Goal: Task Accomplishment & Management: Complete application form

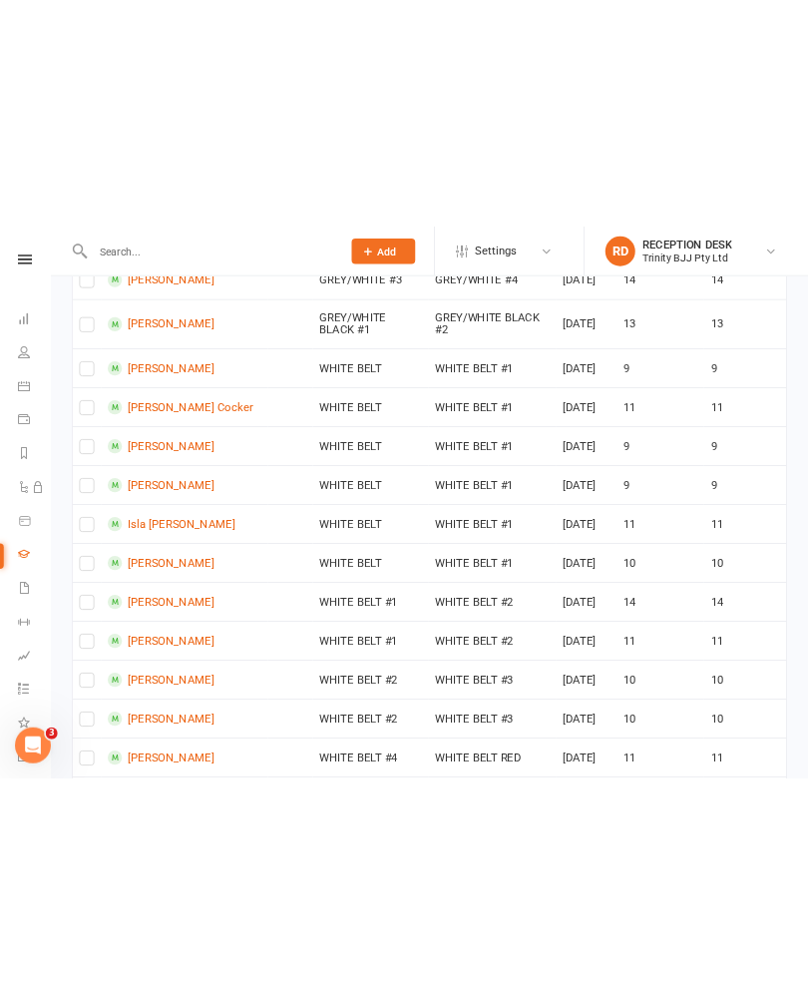
scroll to position [1594, 0]
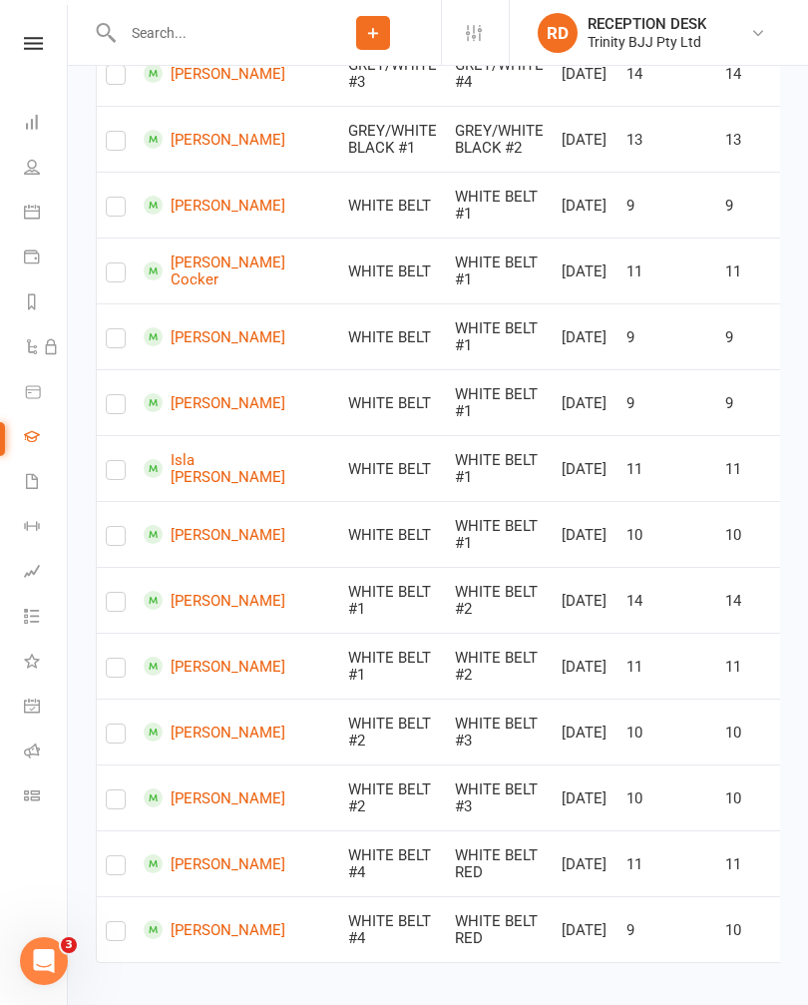
click at [53, 129] on link "Dashboard" at bounding box center [46, 124] width 45 height 45
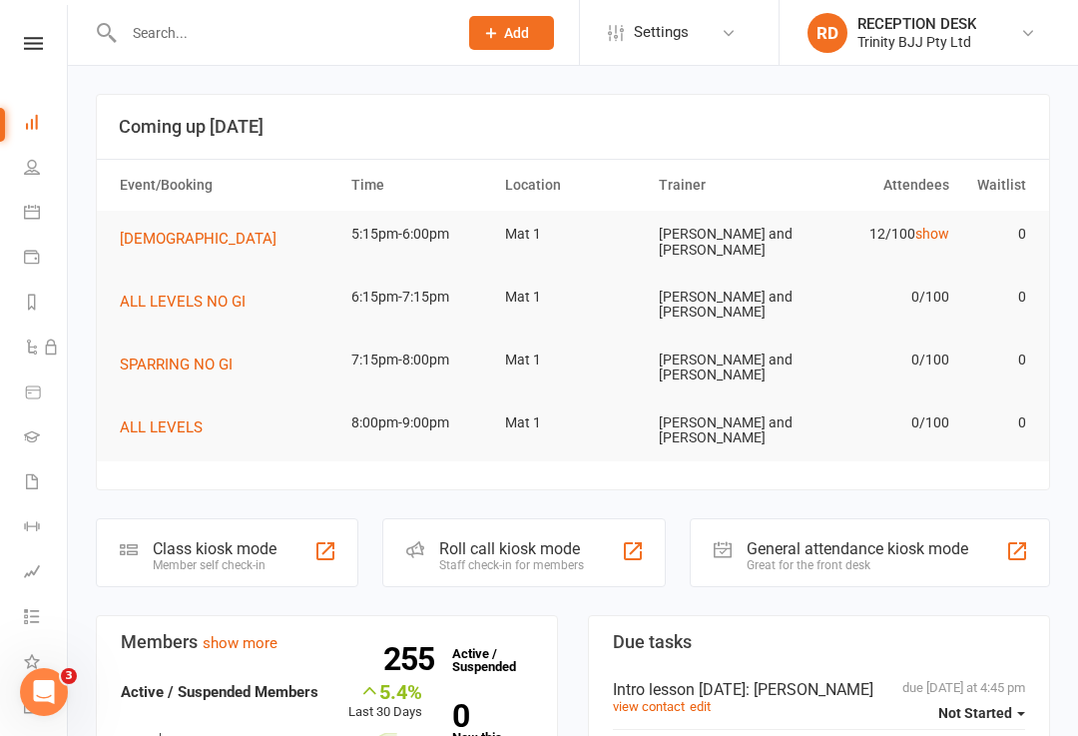
click at [300, 551] on div "Class kiosk mode Member self check-in" at bounding box center [227, 552] width 262 height 69
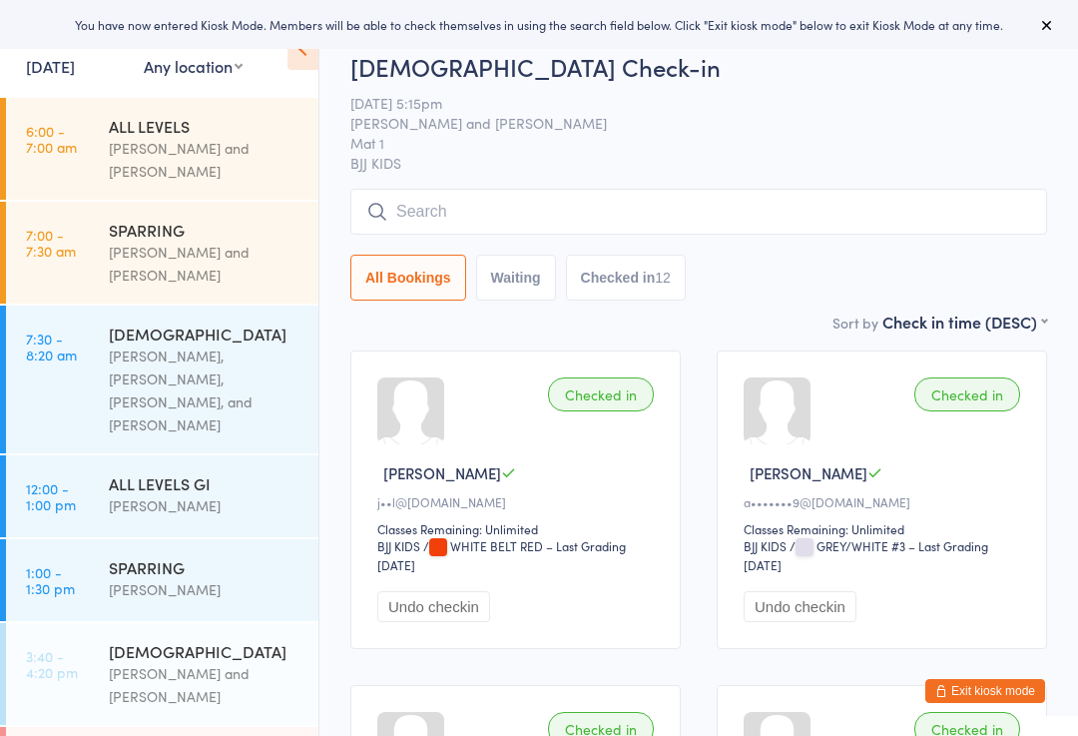
click at [736, 204] on input "search" at bounding box center [698, 212] width 697 height 46
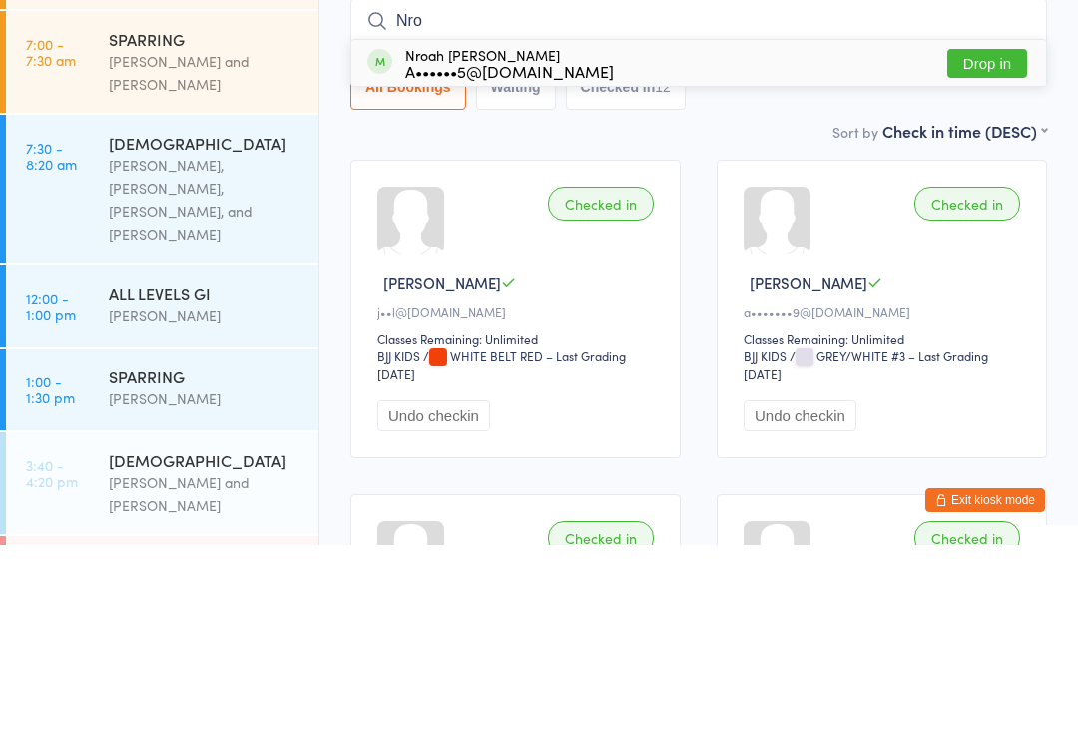
type input "Nro"
click at [989, 240] on button "Drop in" at bounding box center [987, 254] width 80 height 29
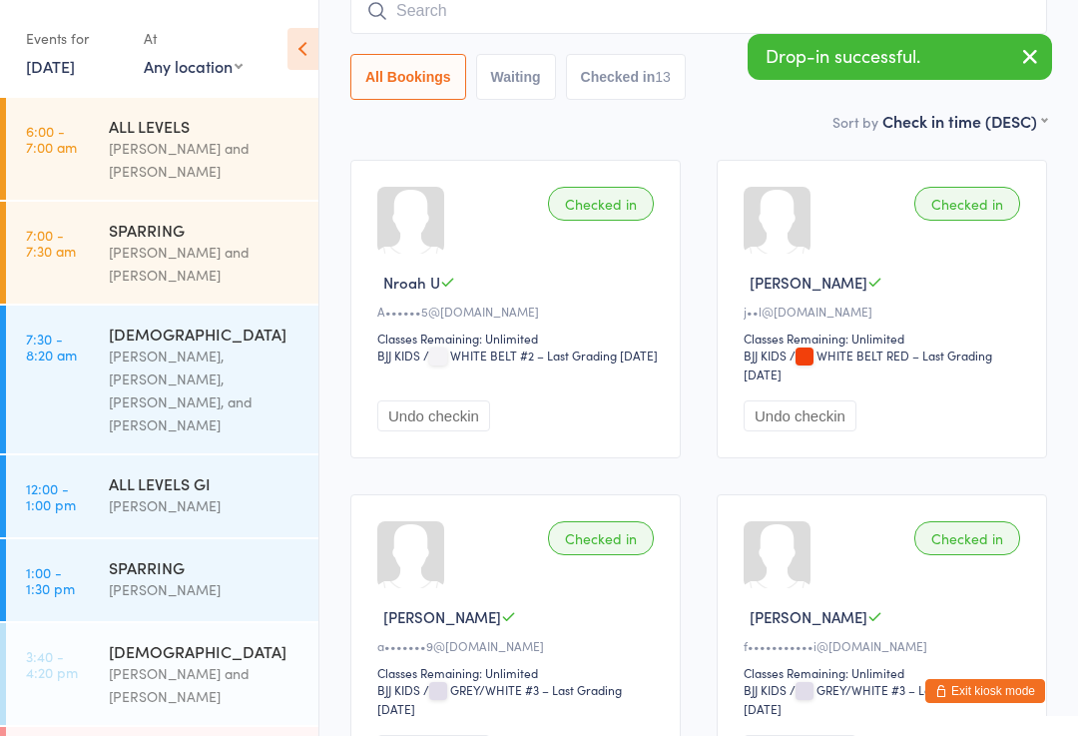
click at [592, 19] on input "search" at bounding box center [698, 11] width 697 height 46
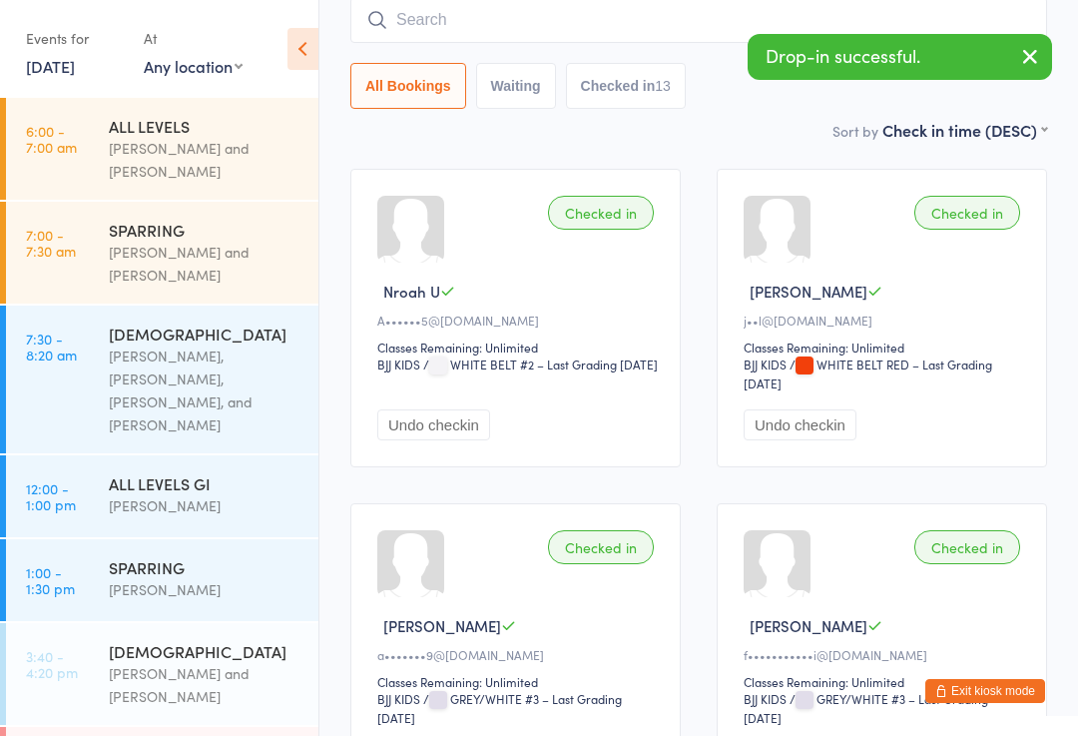
scroll to position [181, 0]
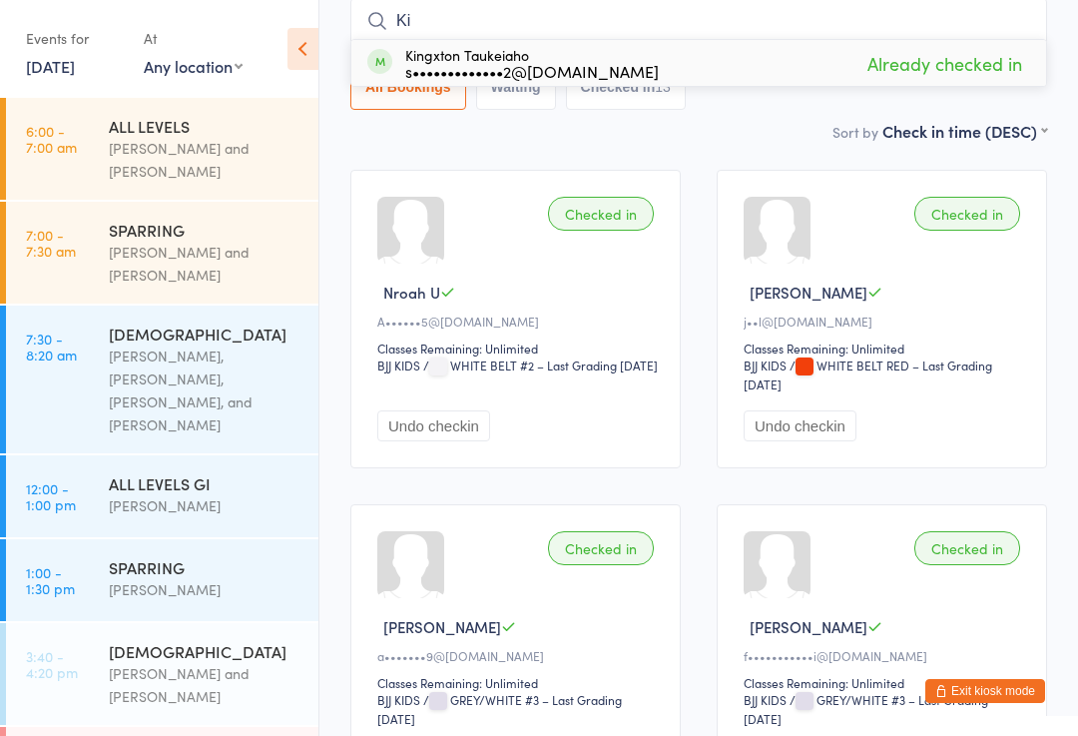
type input "K"
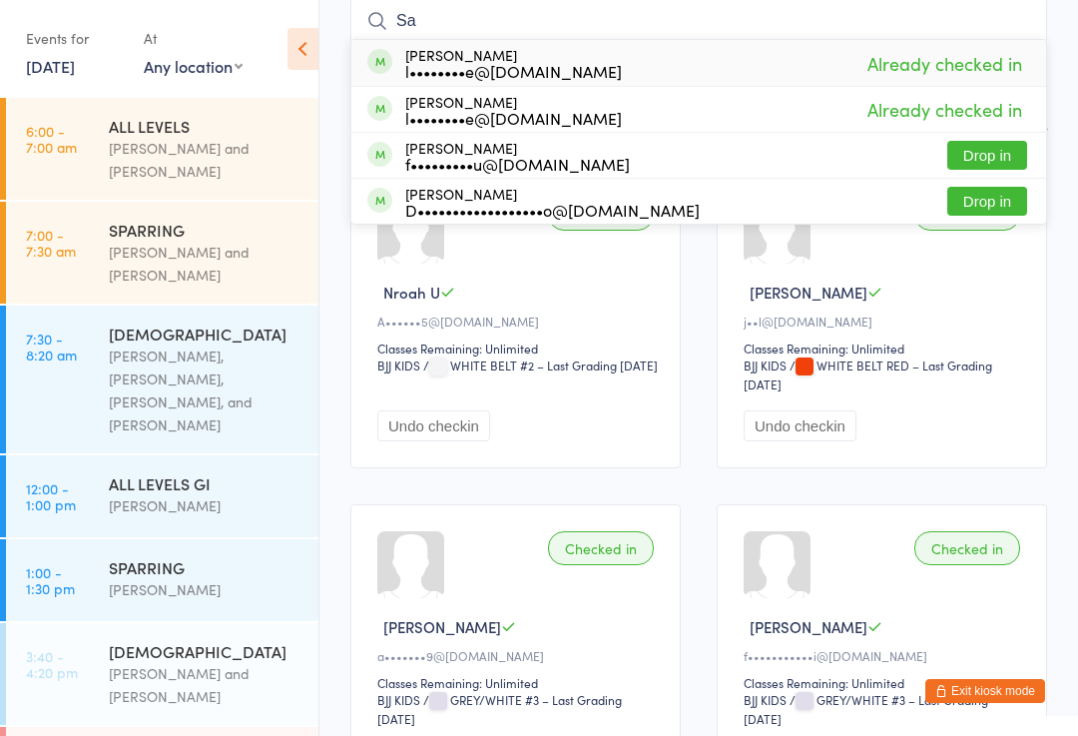
type input "S"
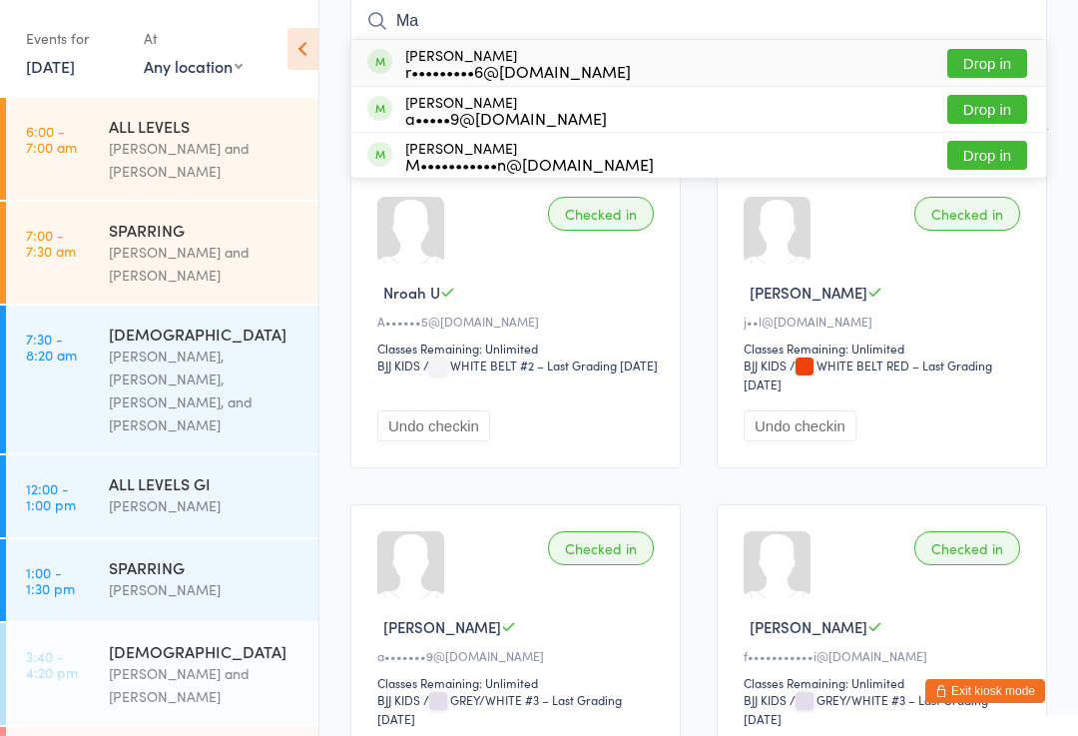
type input "M"
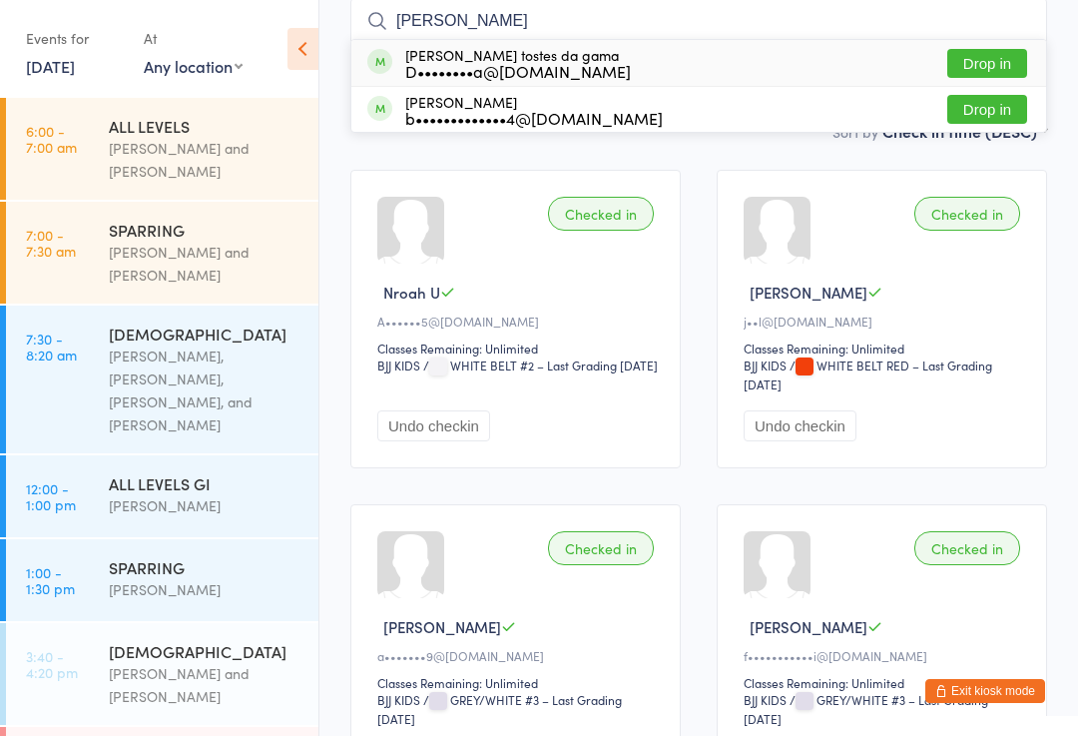
type input "Lucas"
click at [995, 111] on button "Drop in" at bounding box center [987, 109] width 80 height 29
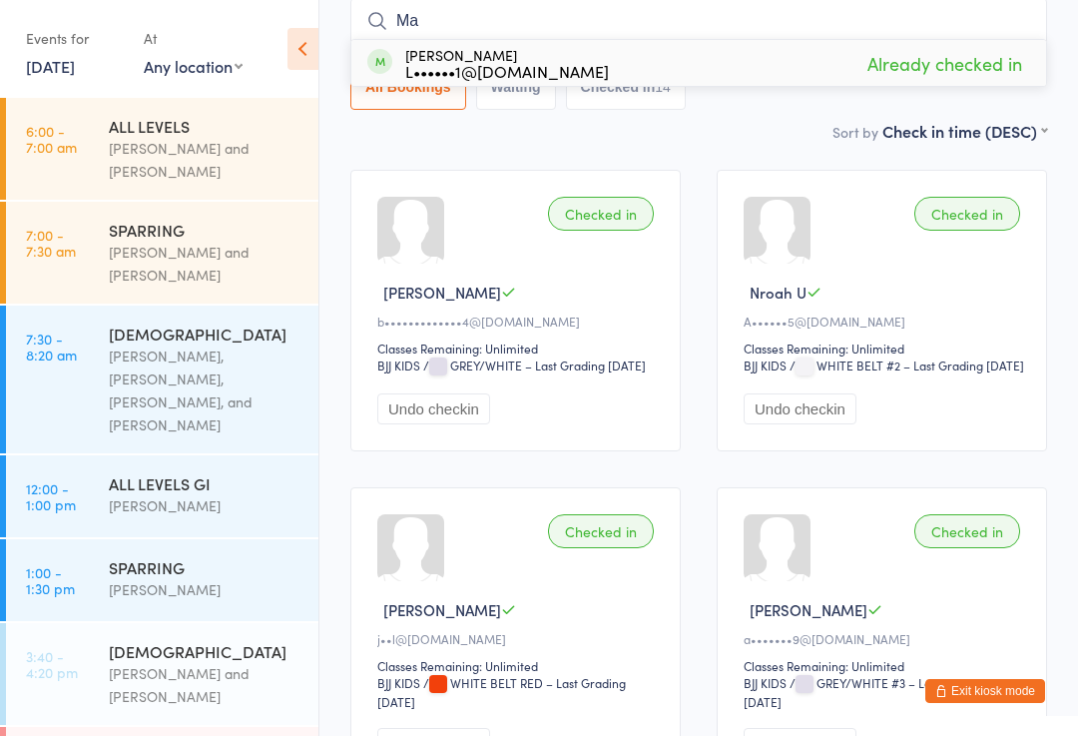
type input "M"
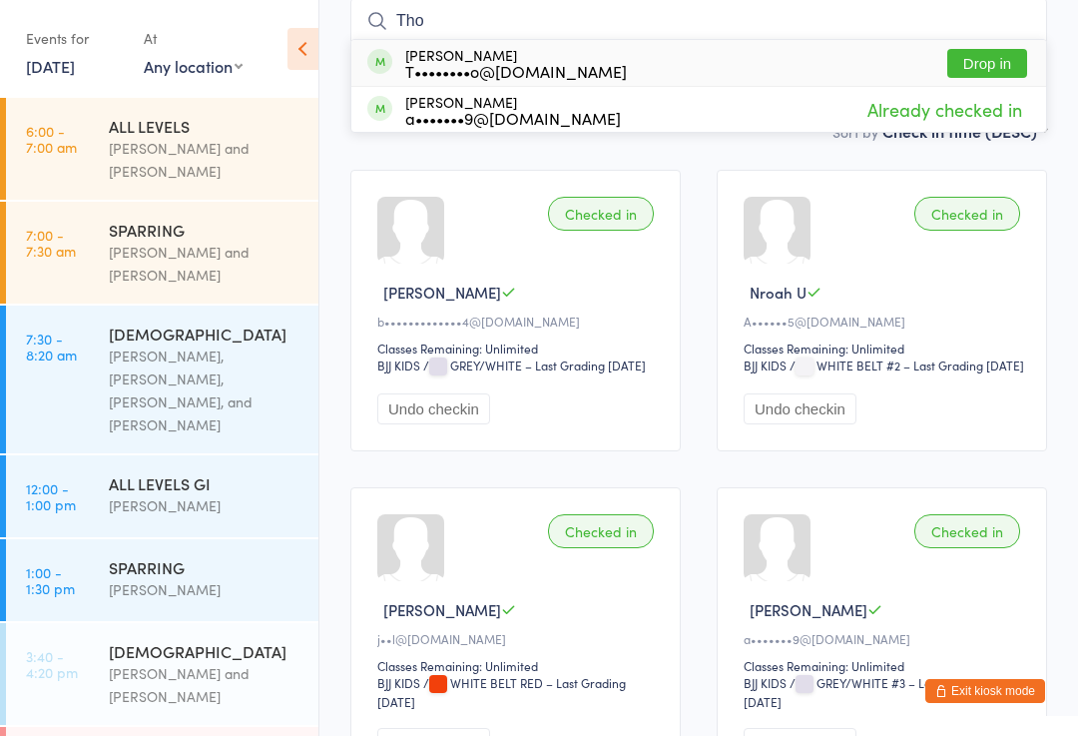
scroll to position [0, 0]
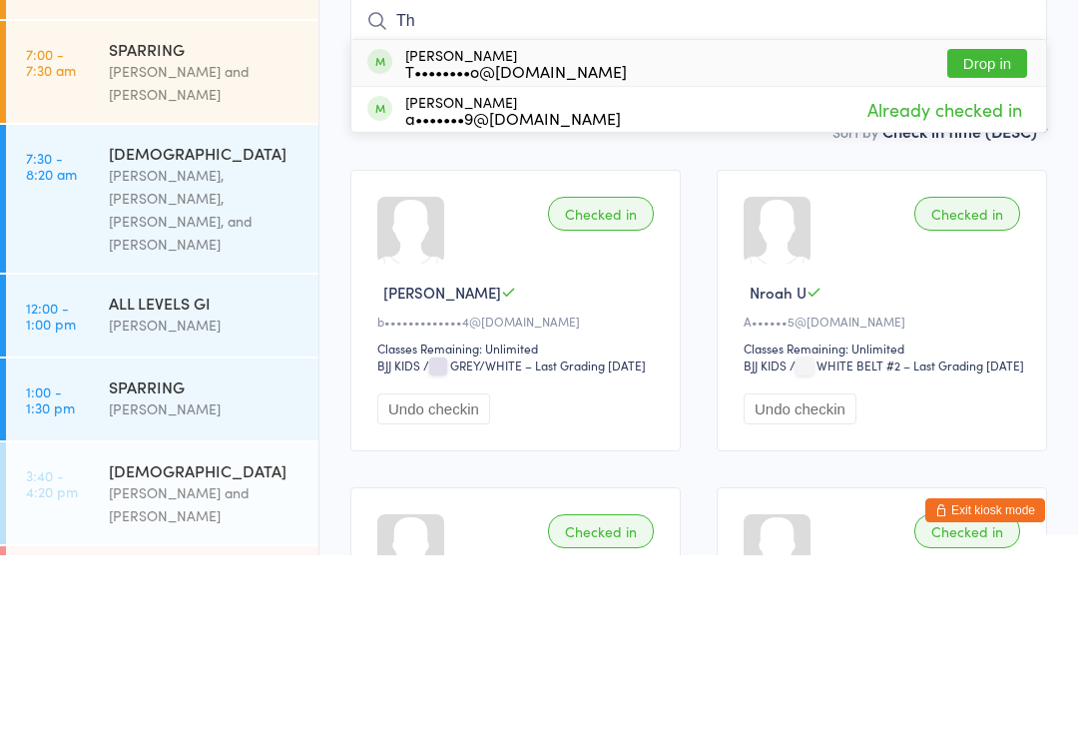
type input "T"
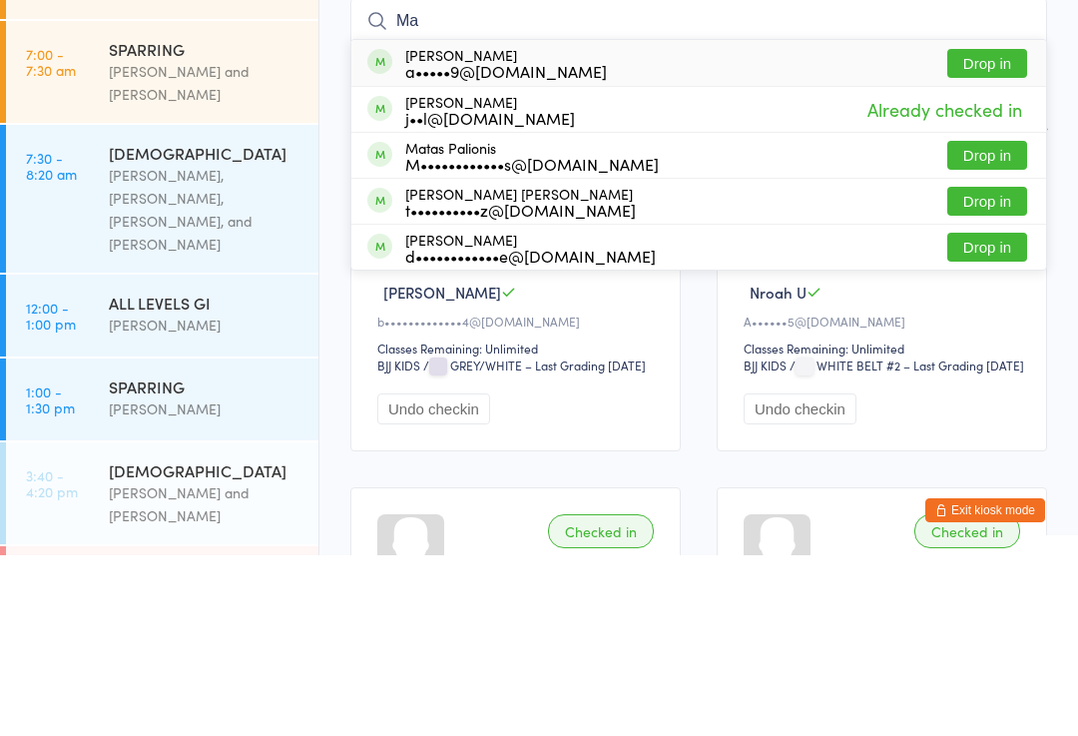
type input "M"
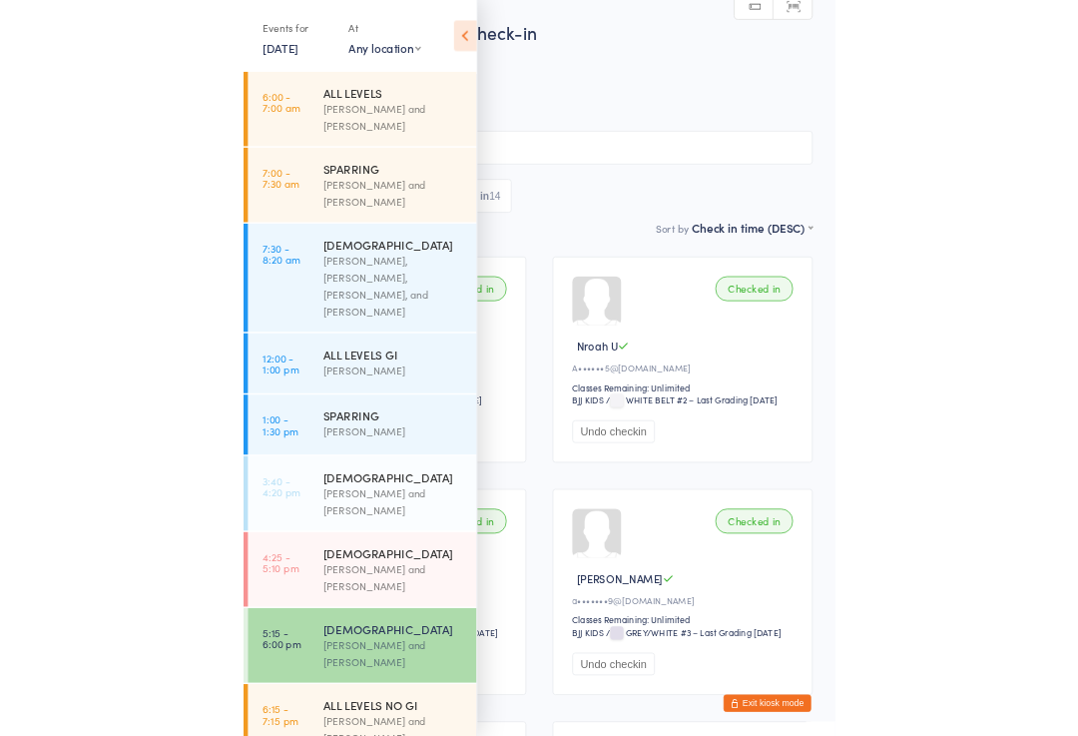
scroll to position [181, 0]
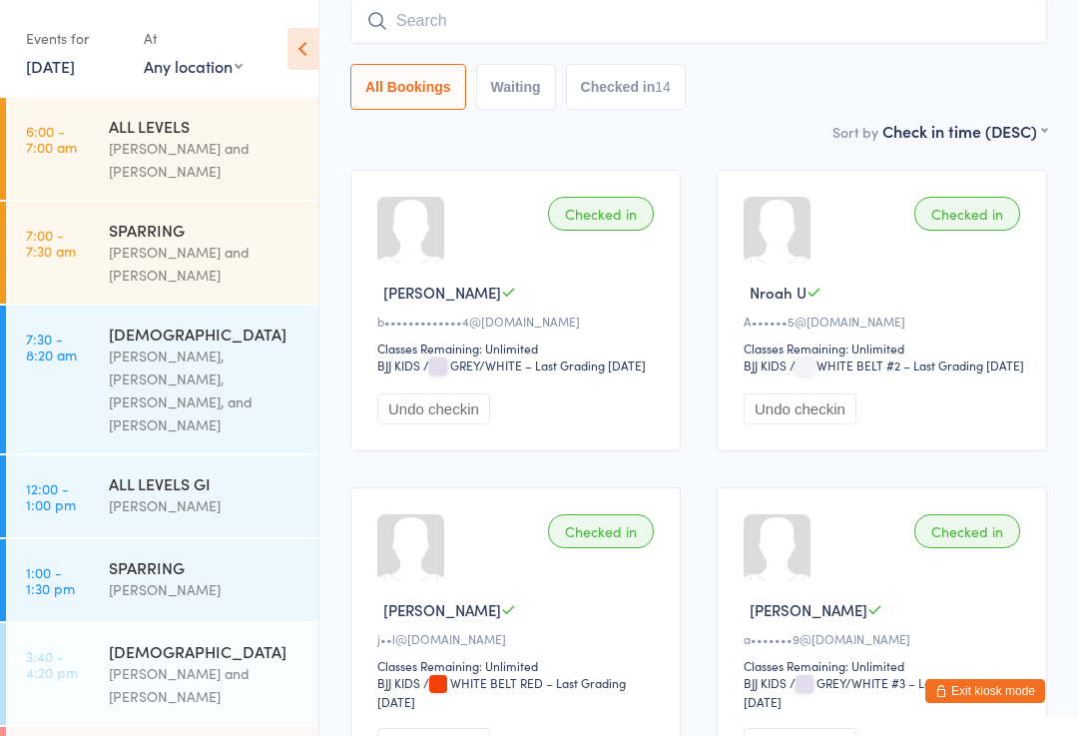
click at [569, 26] on input "search" at bounding box center [698, 21] width 697 height 46
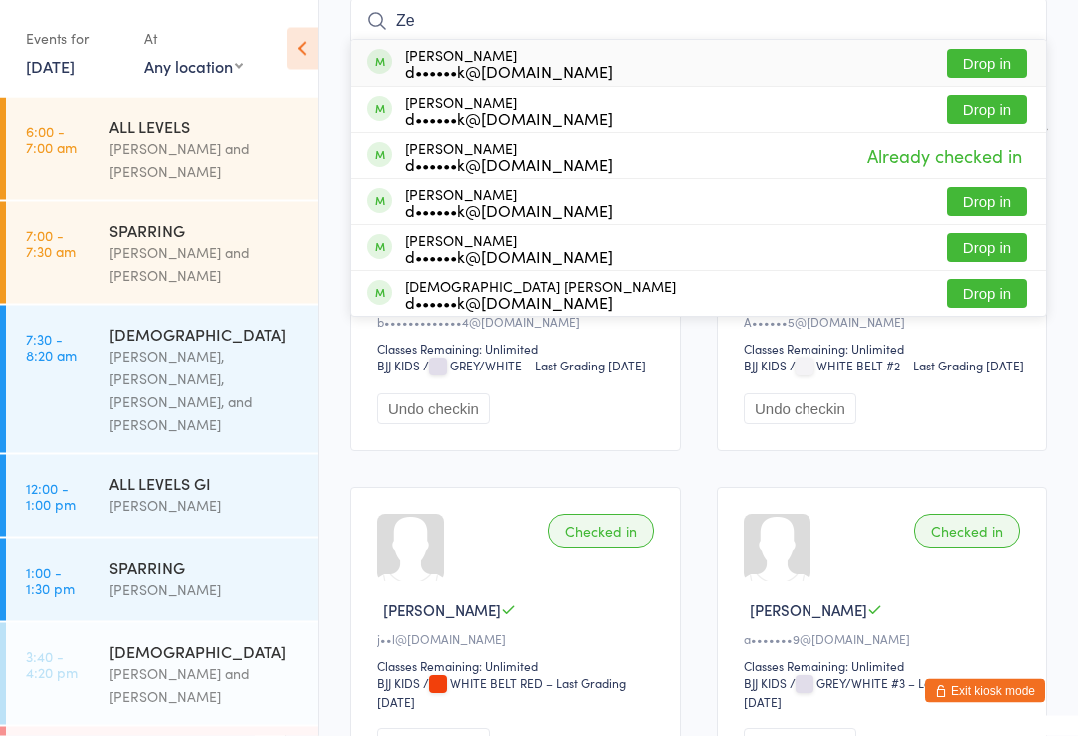
type input "Z"
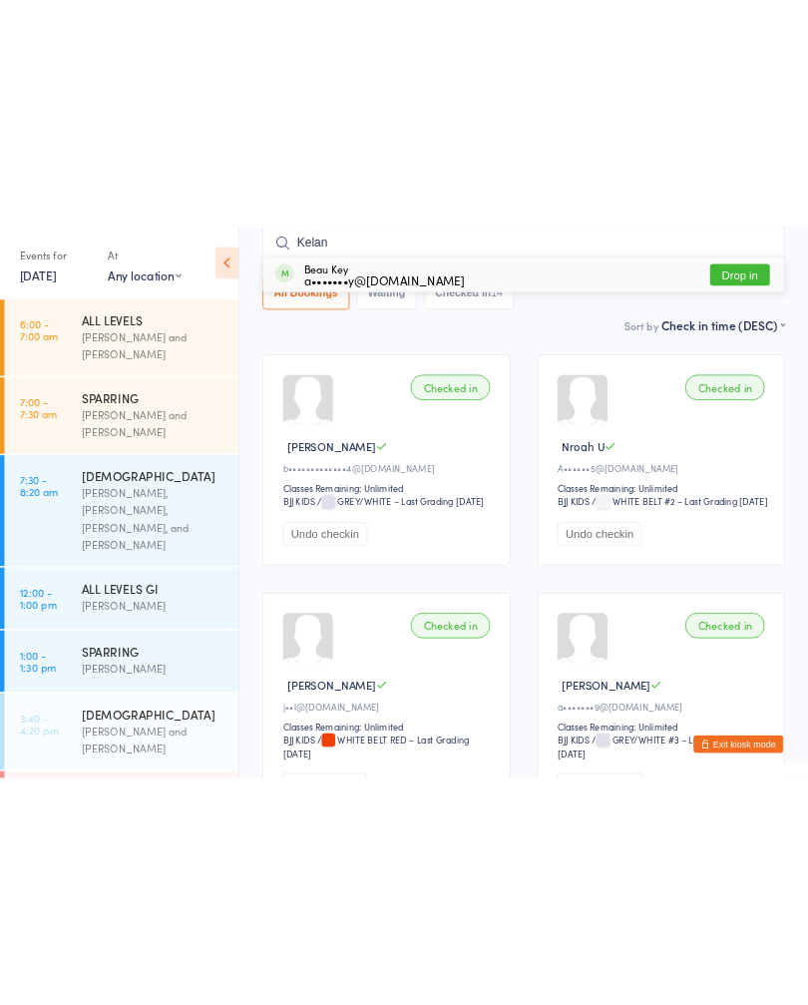
scroll to position [0, 0]
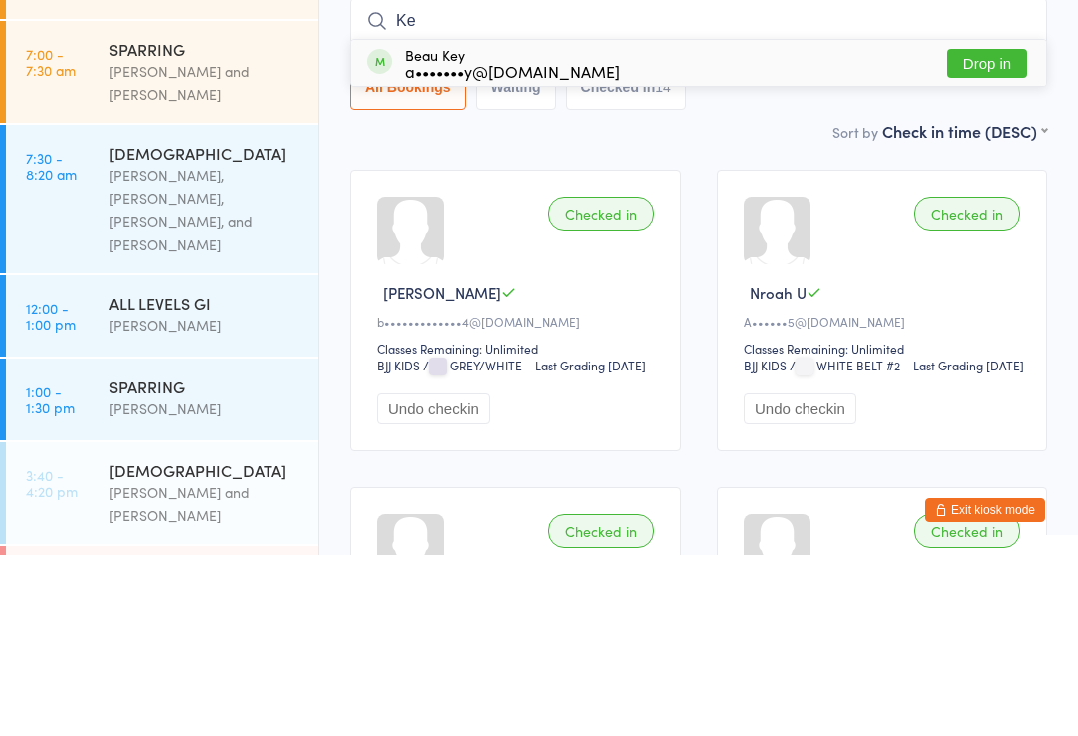
type input "K"
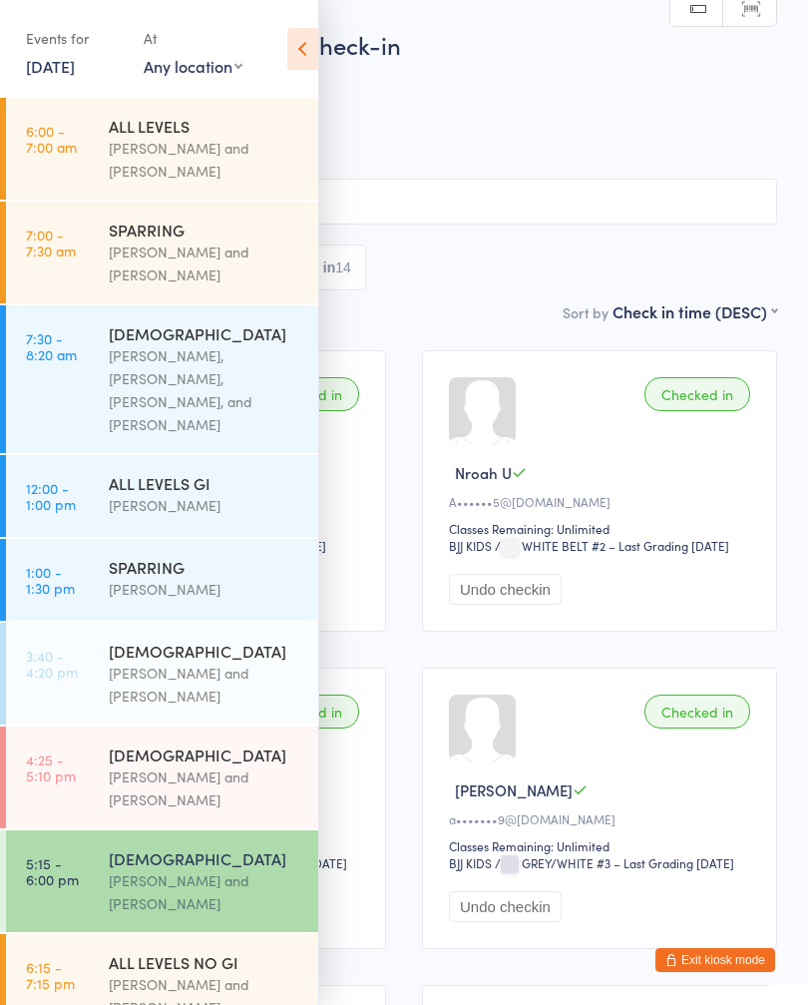
click at [748, 735] on button "Exit kiosk mode" at bounding box center [716, 960] width 120 height 24
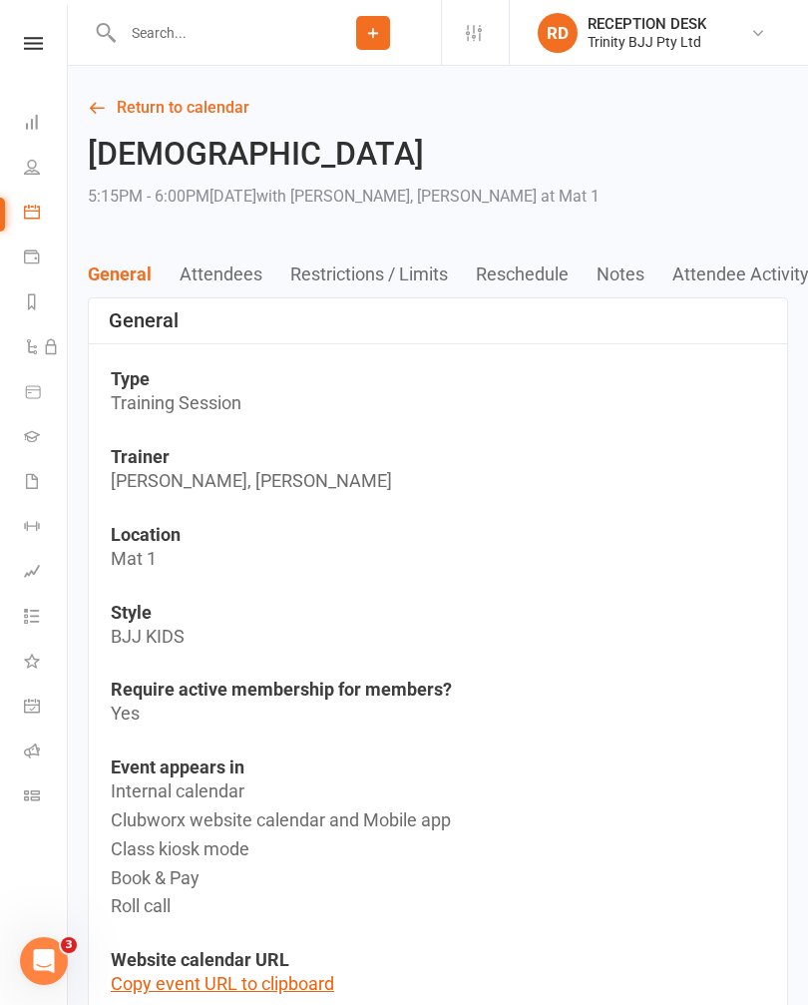
click at [28, 434] on icon at bounding box center [32, 436] width 16 height 16
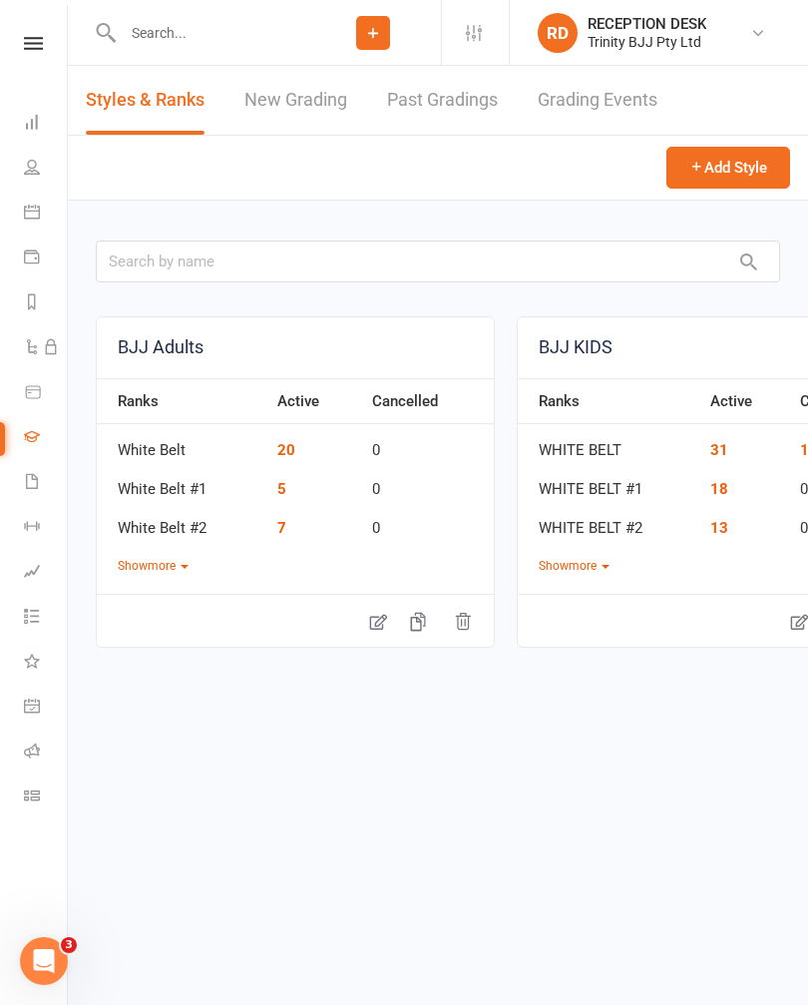
click at [276, 134] on link "New Grading" at bounding box center [296, 100] width 103 height 69
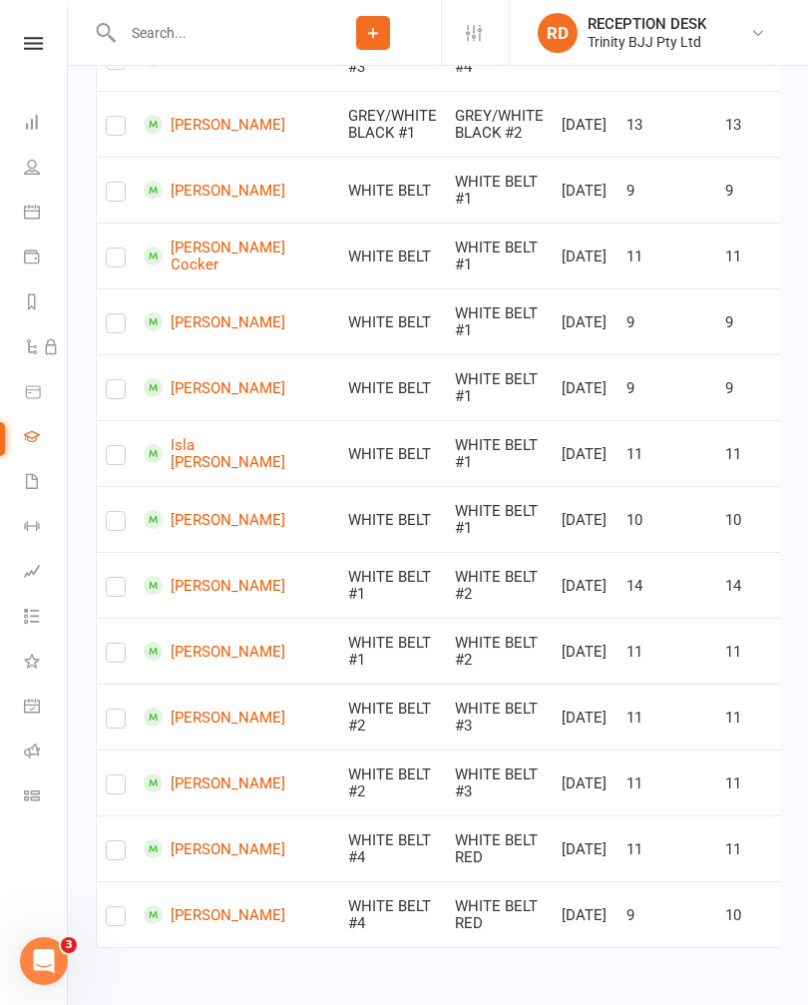
scroll to position [2100, 0]
click at [109, 723] on label at bounding box center [116, 723] width 20 height 0
click at [109, 710] on input "checkbox" at bounding box center [116, 710] width 20 height 0
checkbox input "true"
click at [111, 788] on label at bounding box center [116, 788] width 20 height 0
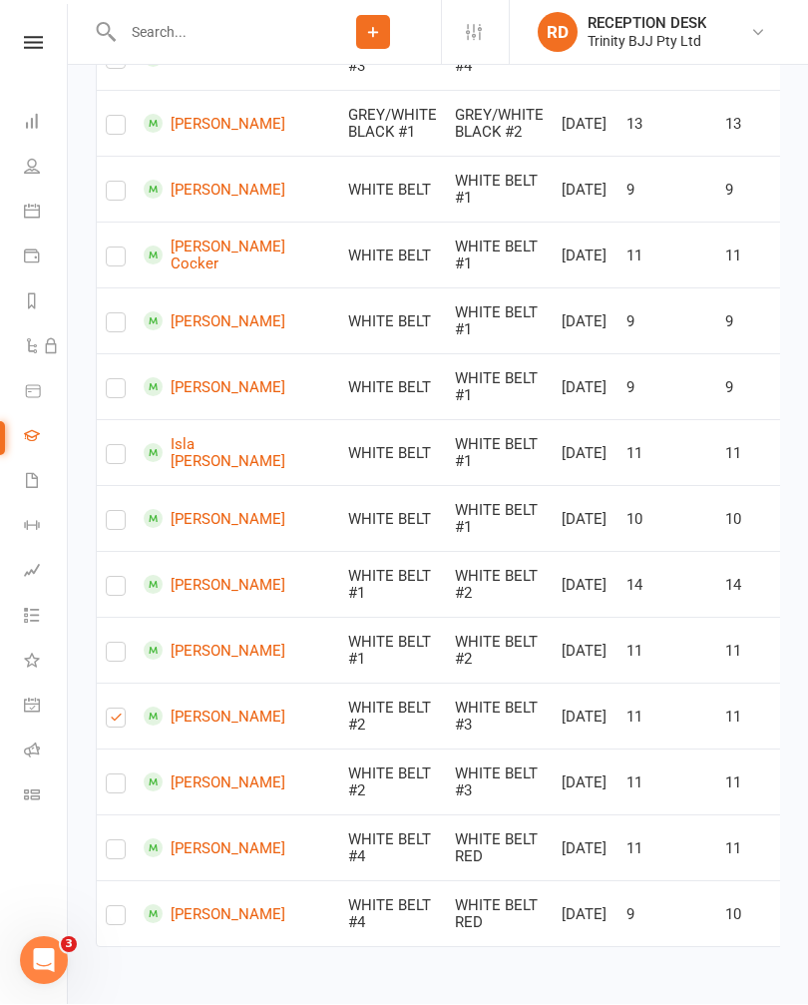
click at [111, 775] on input "checkbox" at bounding box center [116, 775] width 20 height 0
checkbox input "true"
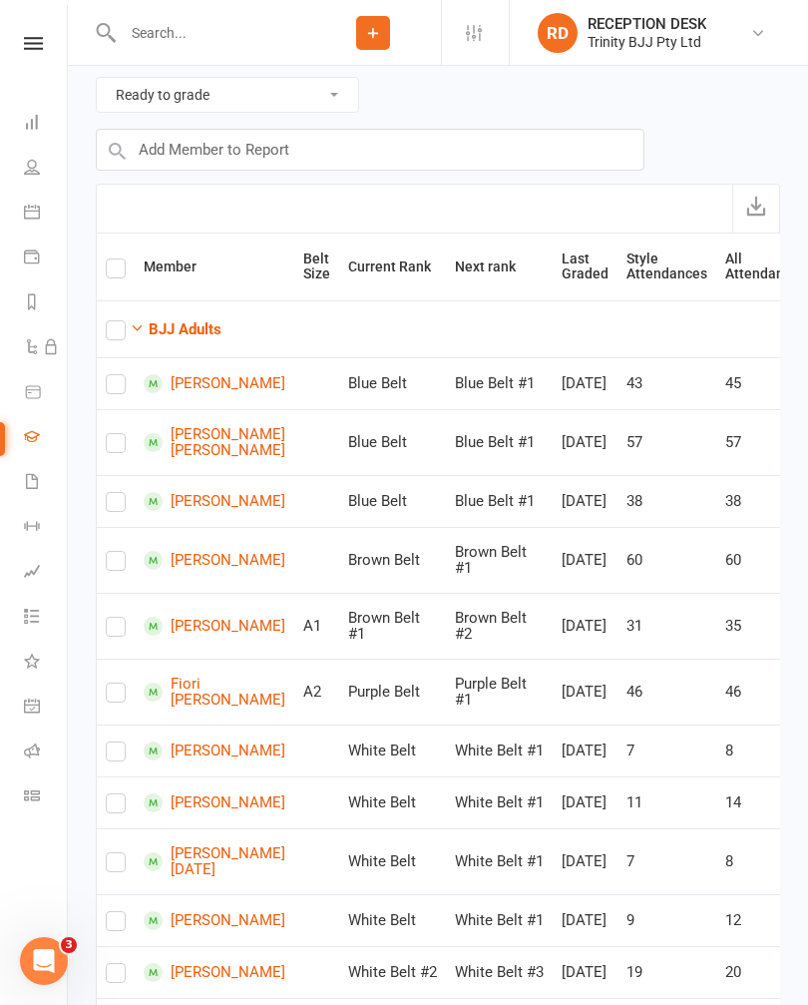
scroll to position [0, 0]
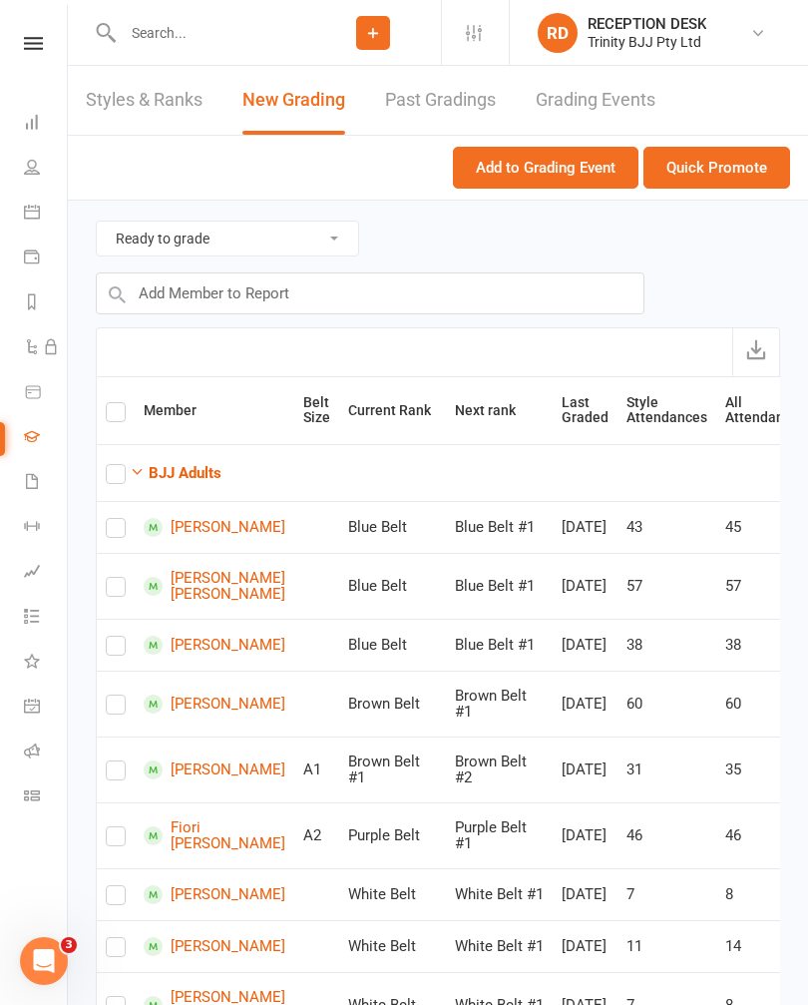
click at [731, 175] on button "Quick Promote" at bounding box center [717, 168] width 147 height 42
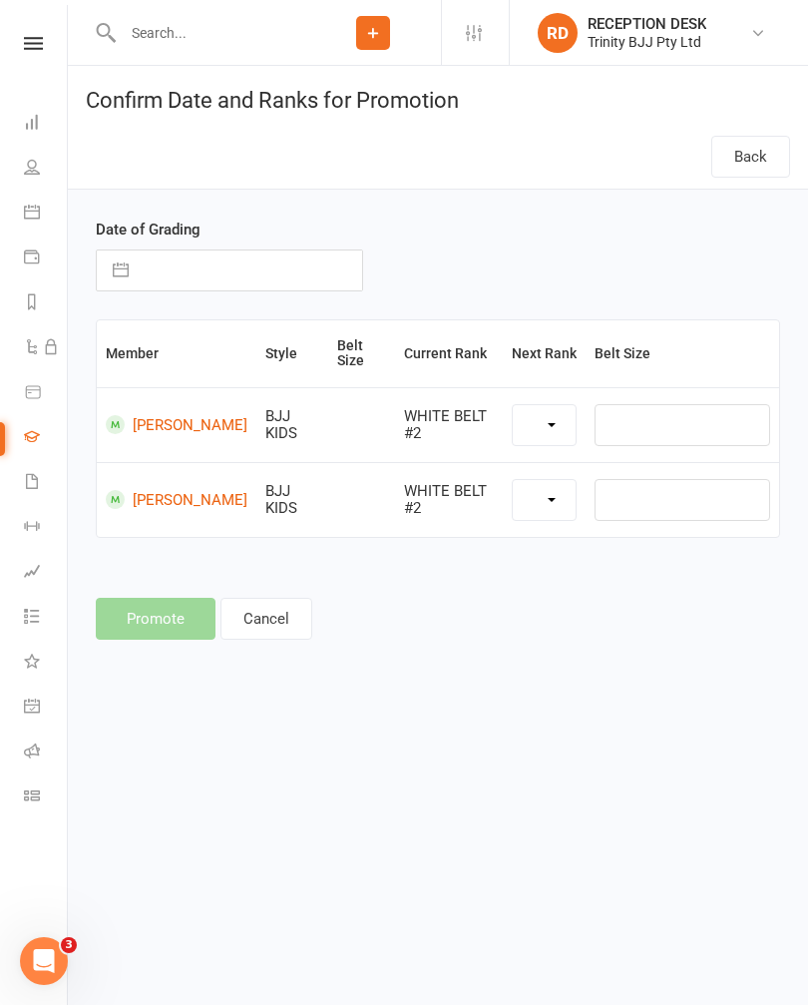
click at [254, 268] on input "text" at bounding box center [251, 271] width 224 height 40
select select "7"
select select "2025"
select select "8"
select select "2025"
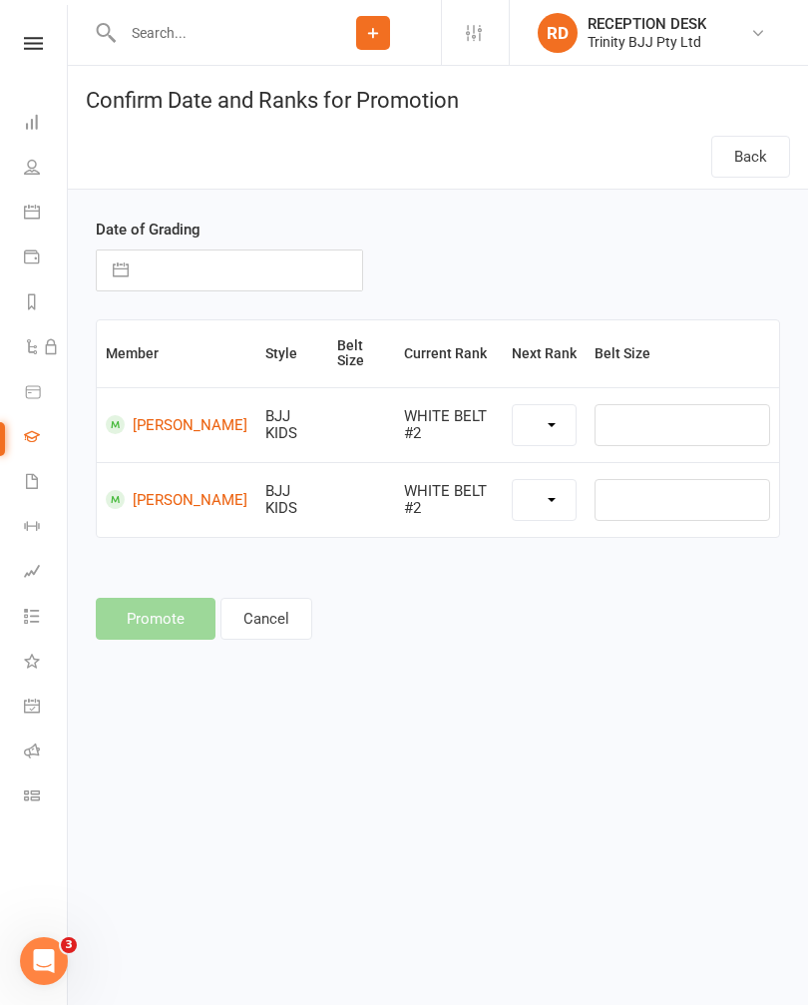
select select "9"
select select "2025"
select select "39736"
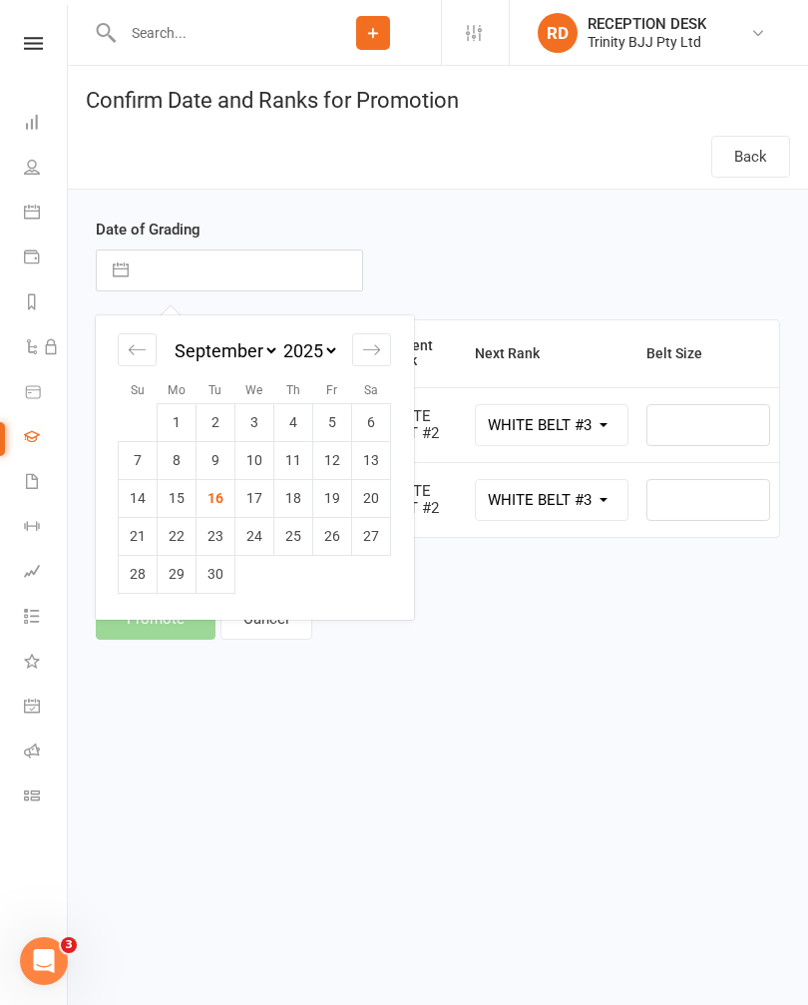
click at [222, 502] on td "16" at bounding box center [216, 498] width 39 height 38
type input "16 Sep 2025"
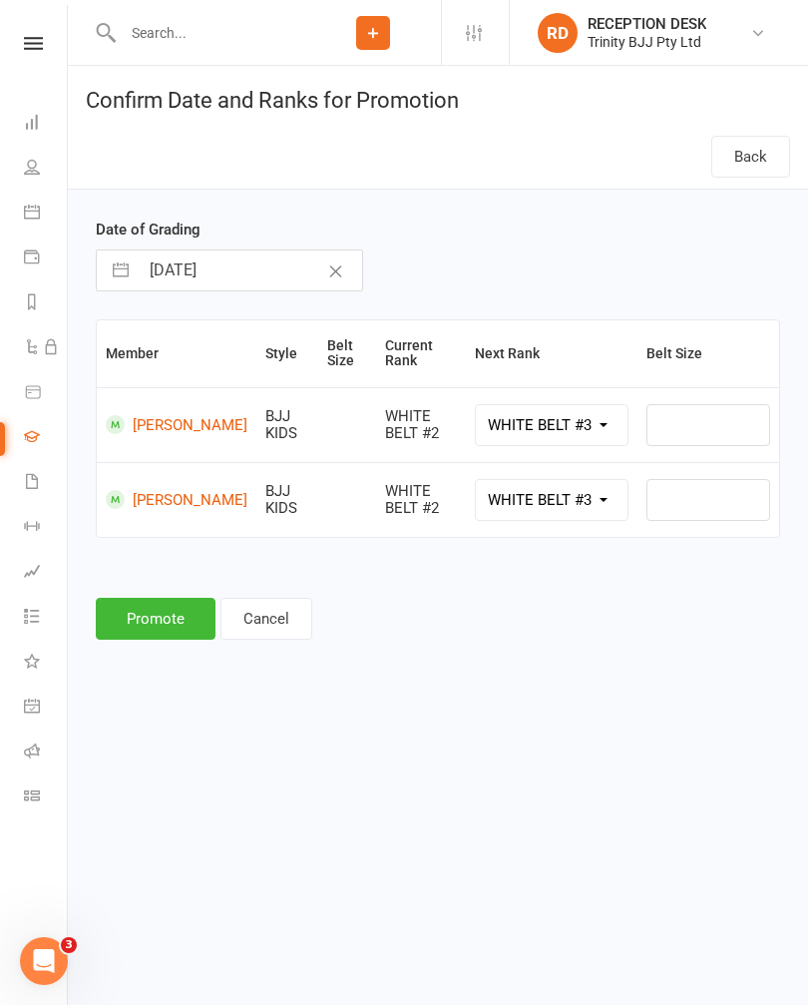
click at [145, 600] on button "Promote" at bounding box center [156, 619] width 120 height 42
